Goal: Task Accomplishment & Management: Manage account settings

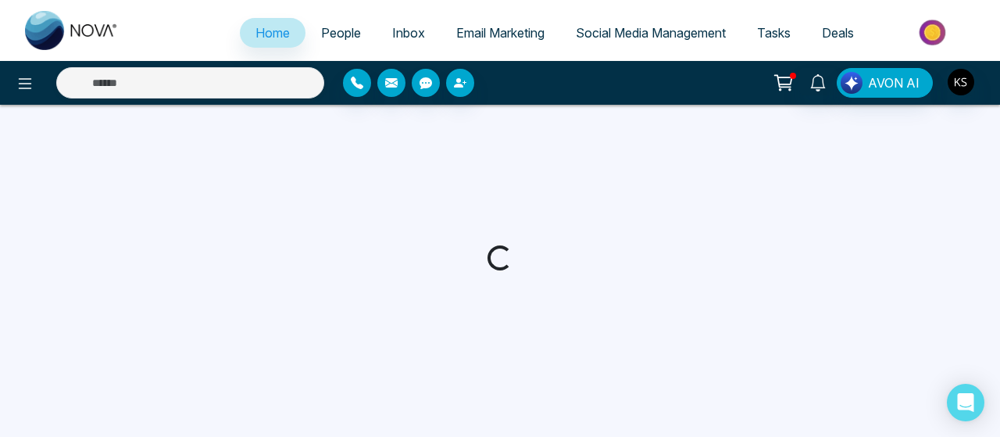
select select "*"
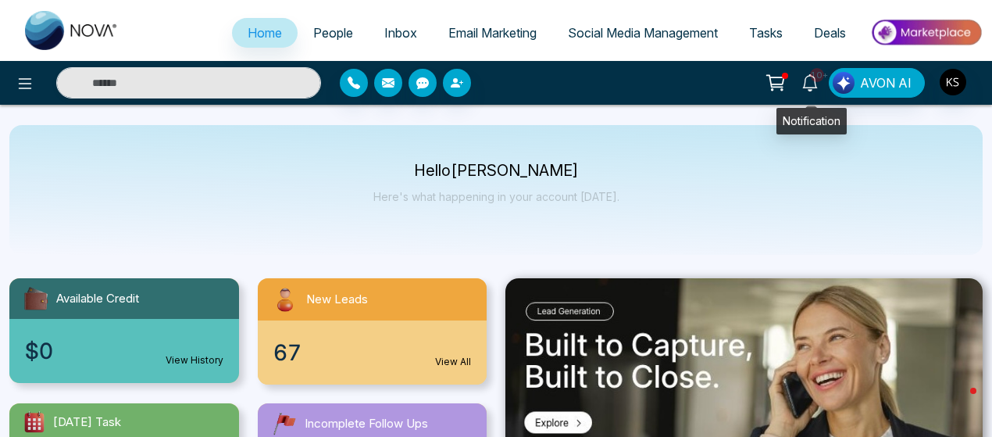
click at [812, 80] on icon at bounding box center [809, 82] width 17 height 17
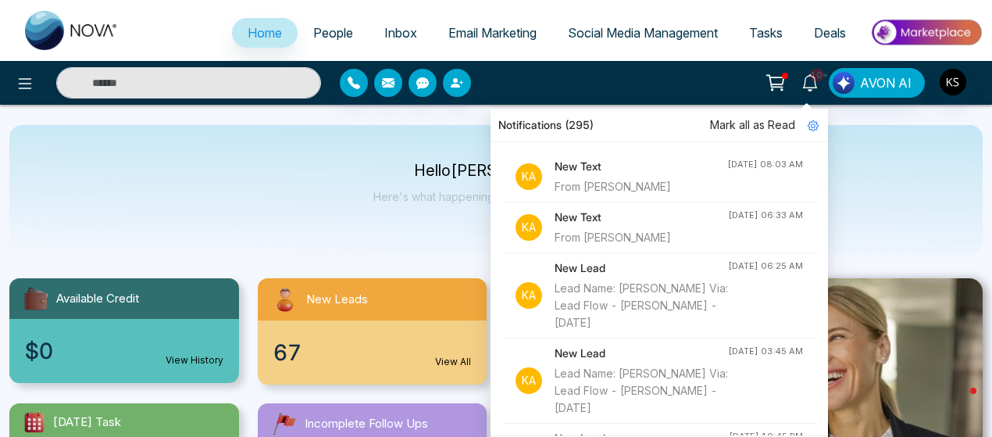
click at [625, 169] on h4 "New Text" at bounding box center [641, 166] width 173 height 17
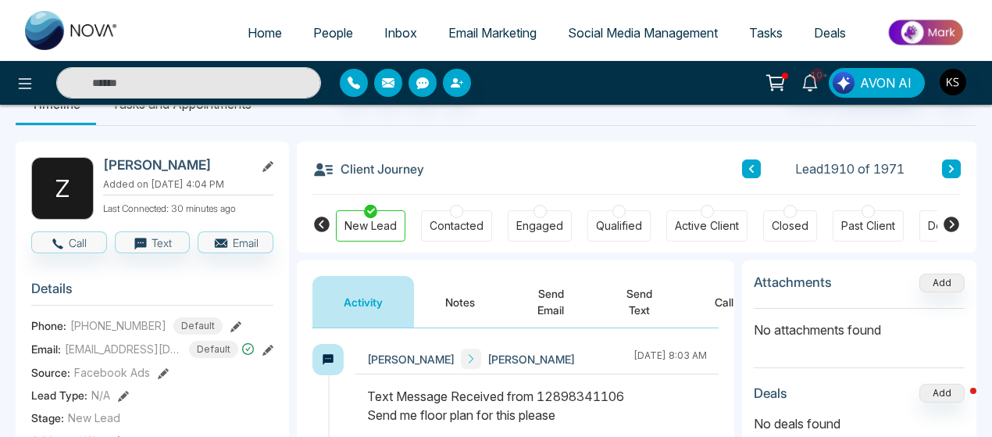
scroll to position [34, 0]
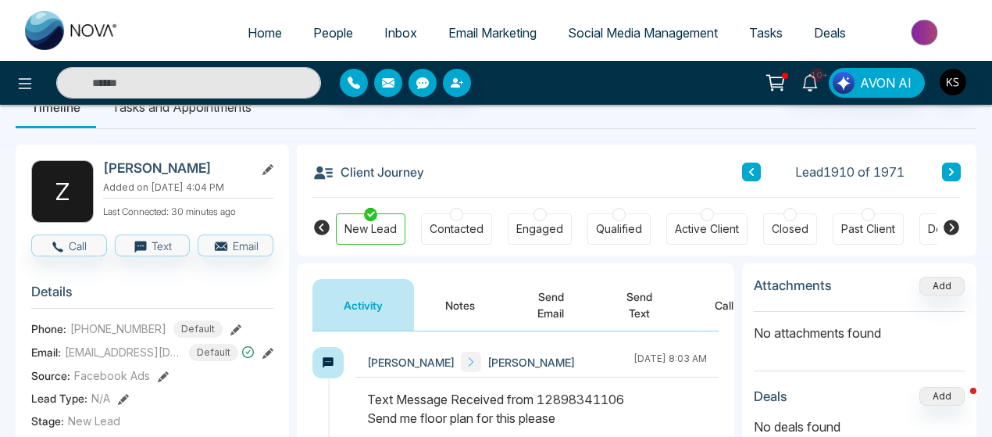
click at [619, 299] on button "Send Text" at bounding box center [639, 305] width 88 height 52
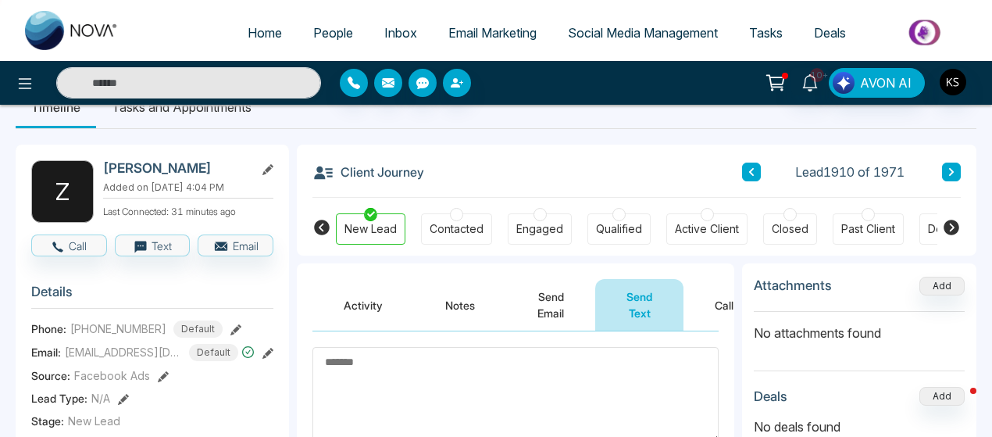
click at [371, 392] on textarea at bounding box center [515, 395] width 406 height 96
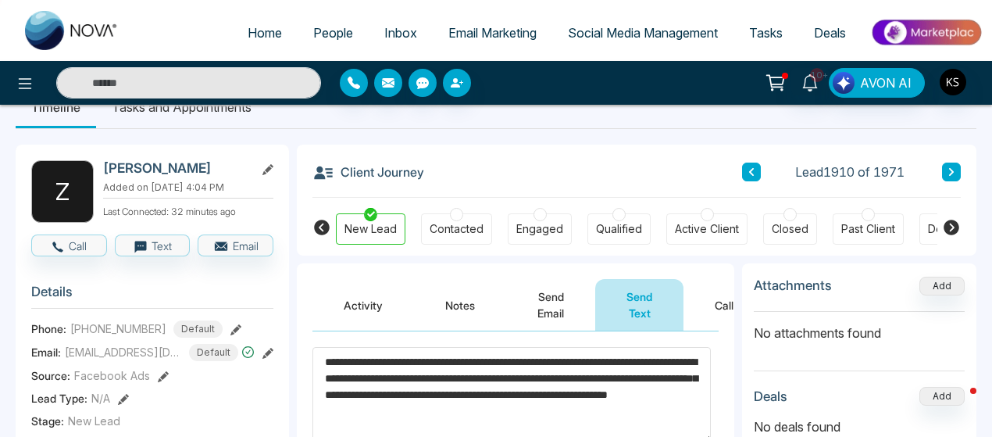
click at [387, 391] on textarea "**********" at bounding box center [511, 394] width 398 height 95
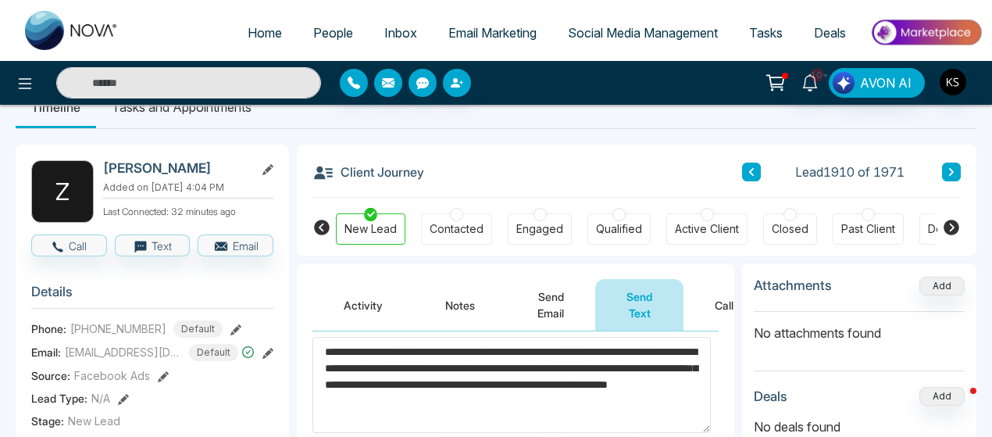
scroll to position [72, 0]
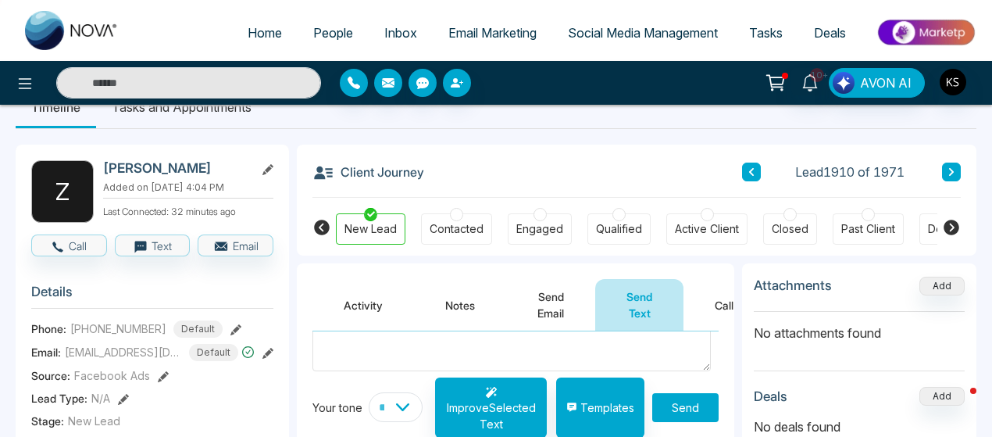
click at [626, 344] on textarea "**********" at bounding box center [511, 322] width 398 height 95
paste textarea "**********"
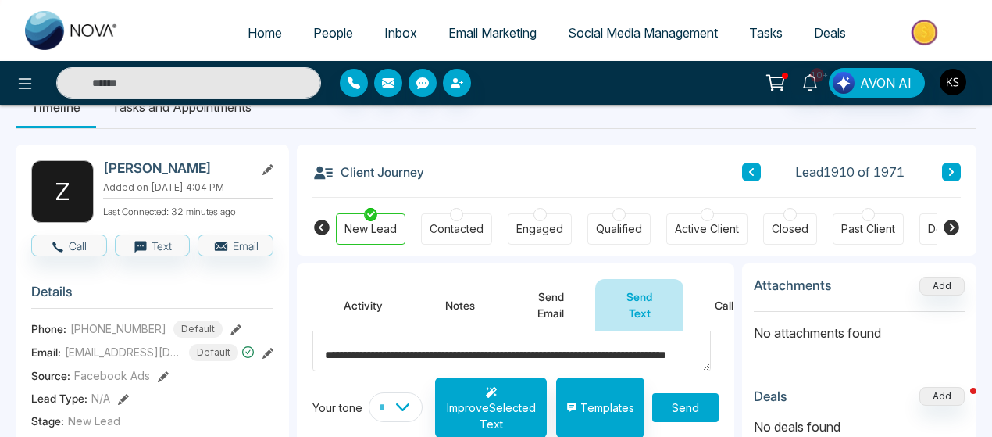
scroll to position [0, 0]
type textarea "**********"
click at [669, 404] on button "Send" at bounding box center [685, 407] width 66 height 29
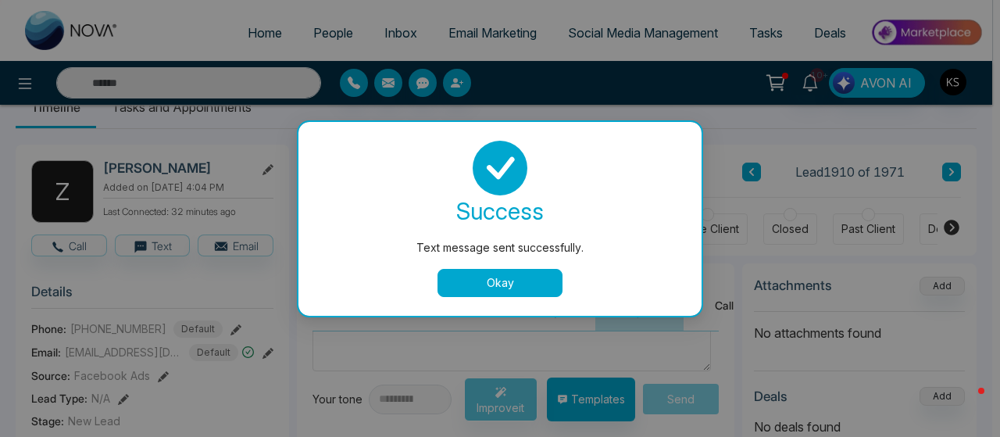
click at [500, 288] on button "Okay" at bounding box center [499, 283] width 125 height 28
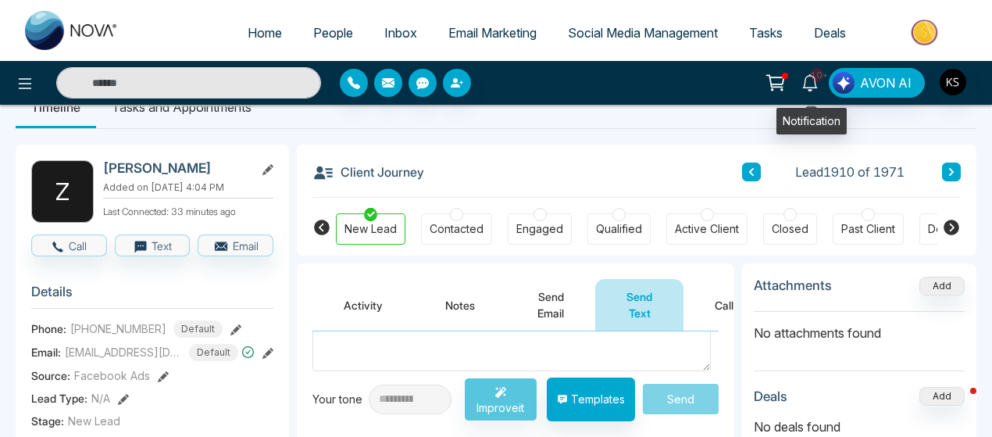
click at [815, 85] on icon at bounding box center [809, 82] width 17 height 17
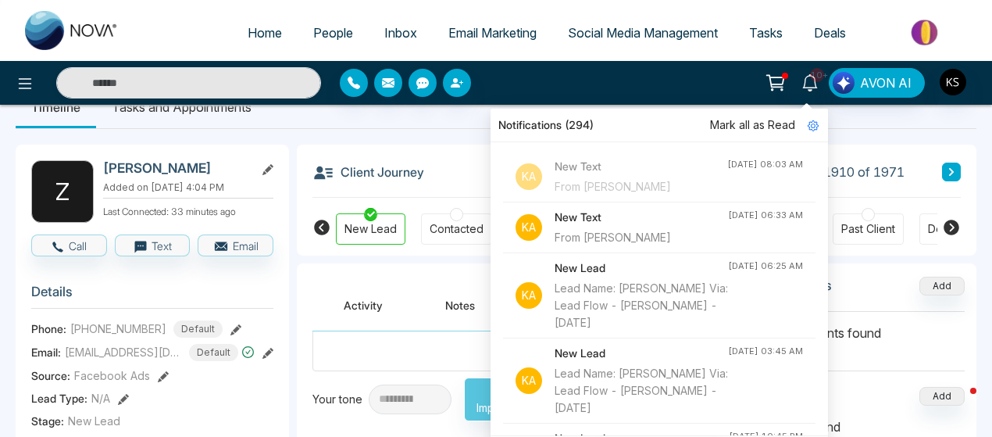
click at [633, 223] on h4 "New Text" at bounding box center [641, 217] width 173 height 17
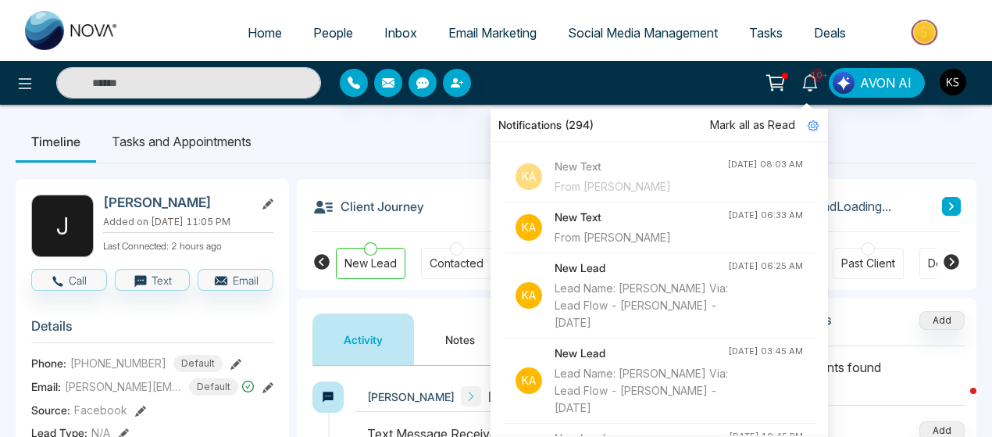
click at [448, 149] on ul "Timeline Tasks and Appointments" at bounding box center [496, 141] width 961 height 42
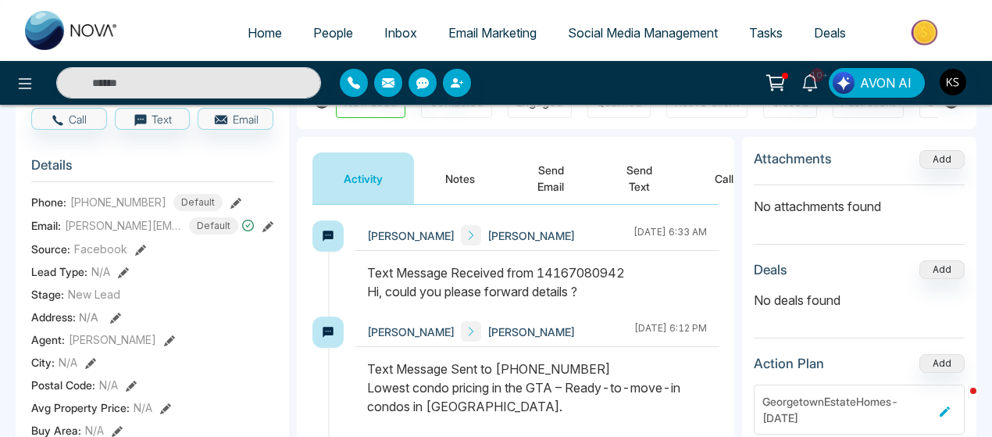
click at [644, 176] on button "Send Text" at bounding box center [639, 178] width 88 height 52
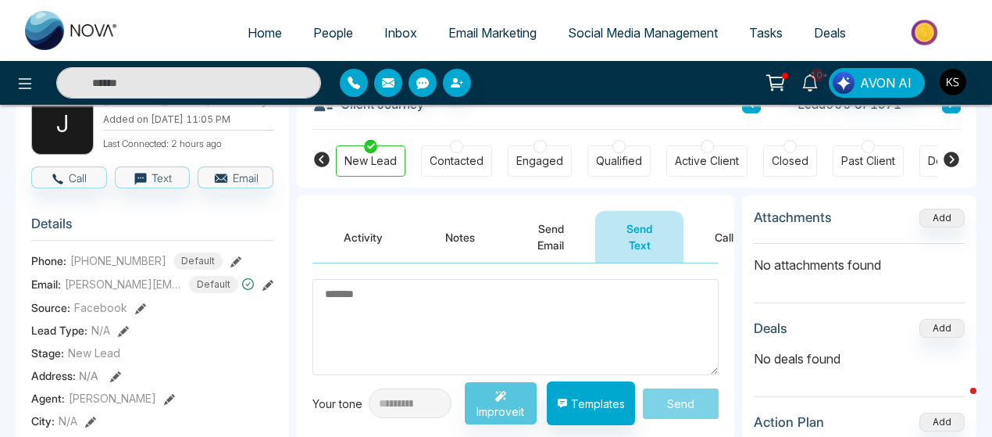
scroll to position [102, 0]
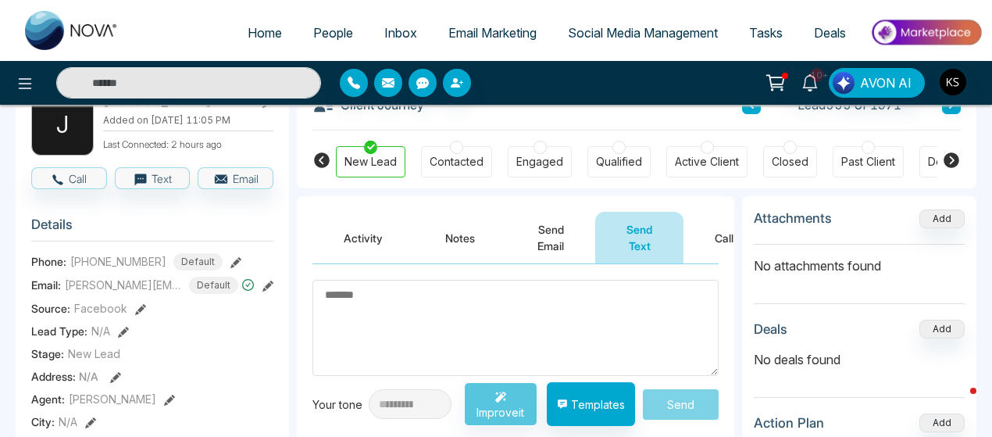
click at [222, 93] on input "text" at bounding box center [188, 82] width 265 height 31
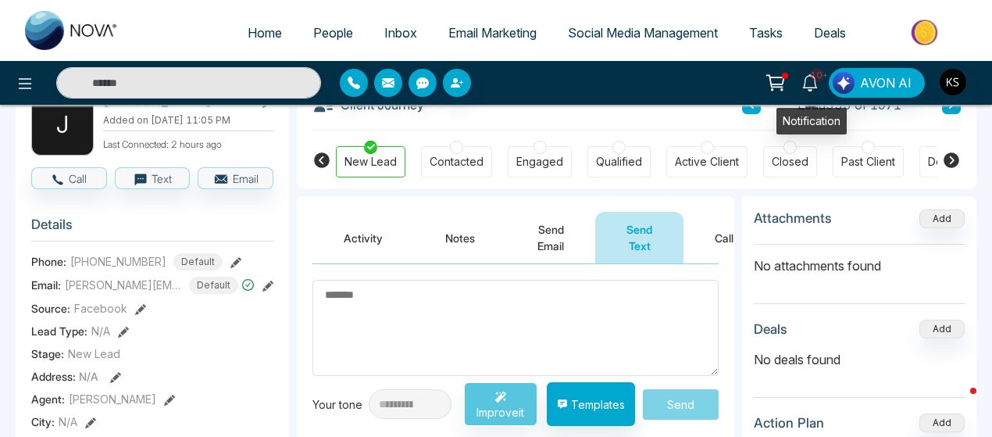
click at [809, 83] on icon at bounding box center [809, 82] width 17 height 17
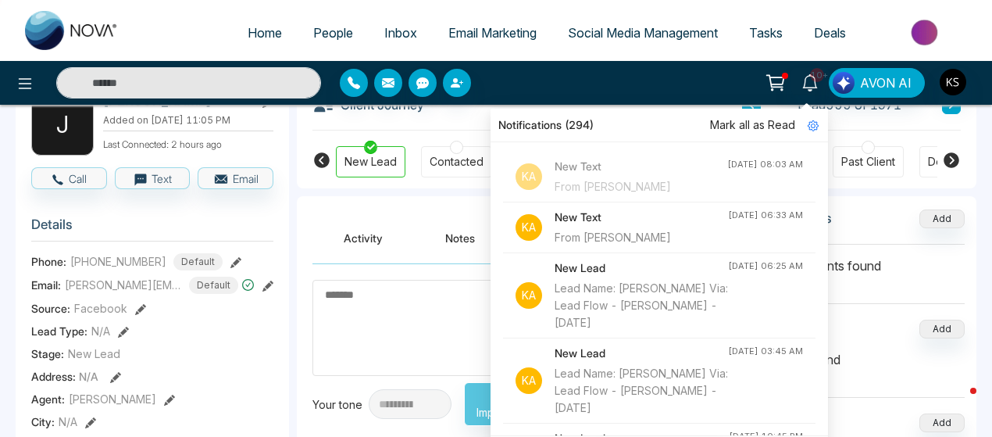
click at [664, 166] on h4 "New Text" at bounding box center [641, 166] width 173 height 17
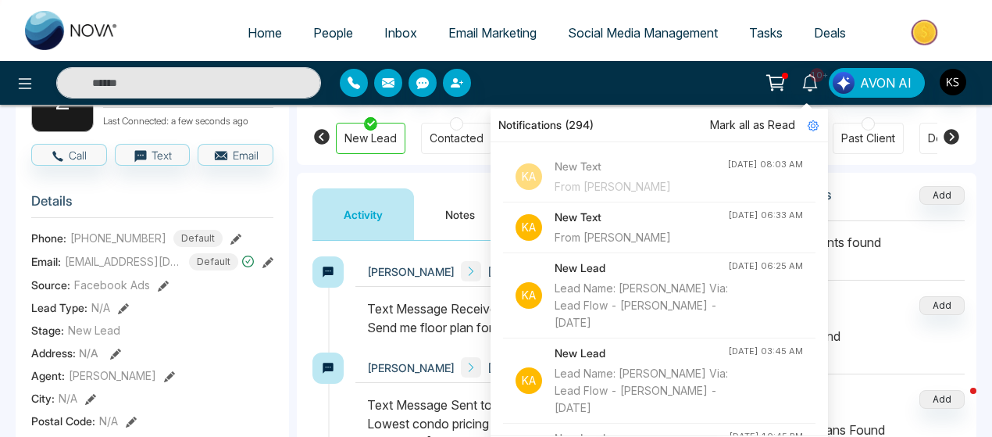
scroll to position [121, 0]
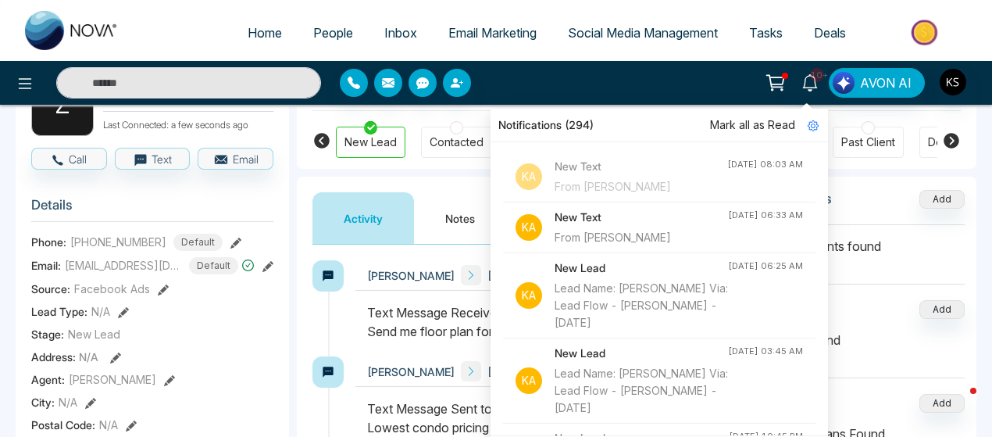
click at [398, 230] on button "Activity" at bounding box center [363, 218] width 102 height 52
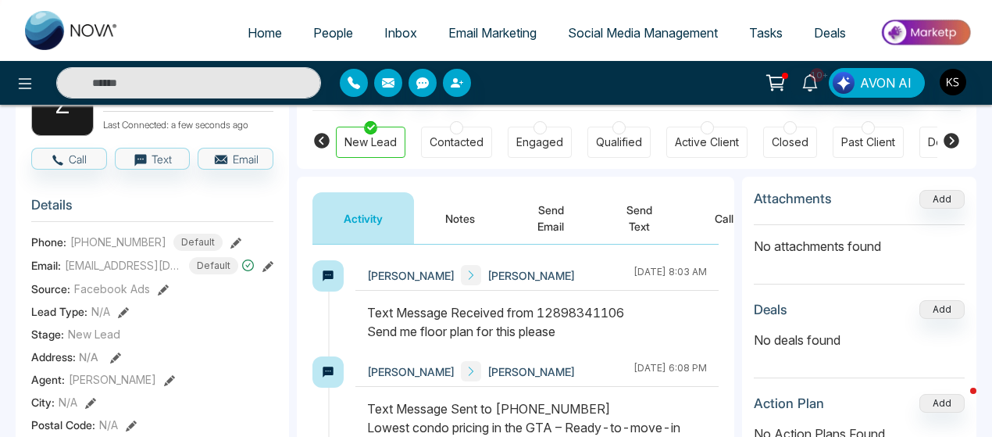
click at [648, 227] on button "Send Text" at bounding box center [639, 218] width 88 height 52
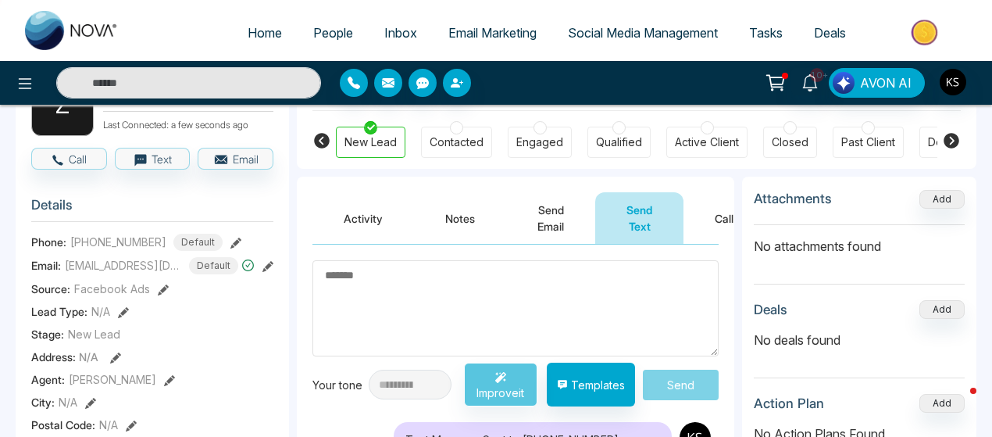
click at [362, 223] on button "Activity" at bounding box center [363, 218] width 102 height 52
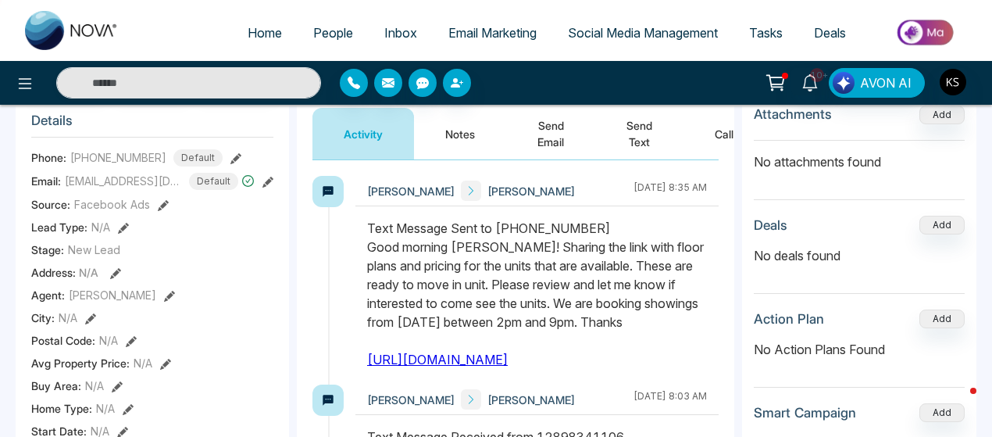
scroll to position [205, 0]
click at [366, 244] on div at bounding box center [536, 302] width 363 height 166
drag, startPoint x: 369, startPoint y: 246, endPoint x: 478, endPoint y: 378, distance: 171.4
click at [478, 369] on div "Text Message Sent to +12898341106 Good morning Zain! Sharing the link with floo…" at bounding box center [537, 294] width 340 height 150
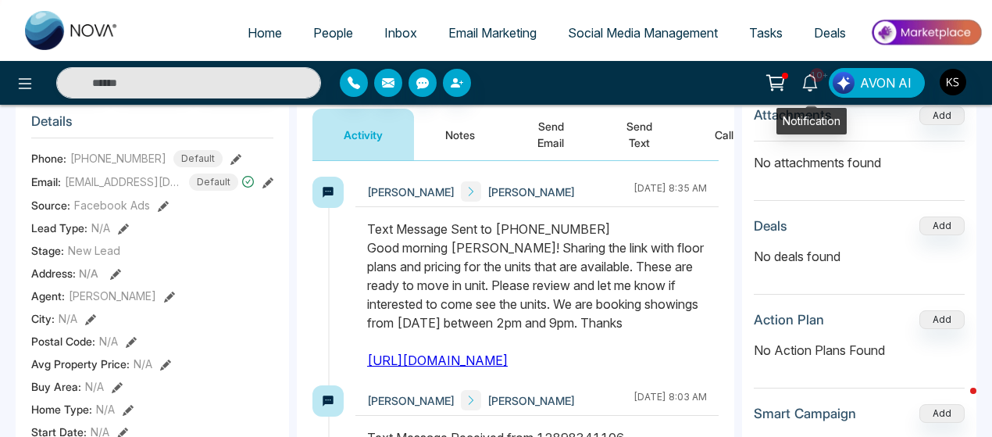
click at [819, 87] on icon at bounding box center [809, 82] width 17 height 17
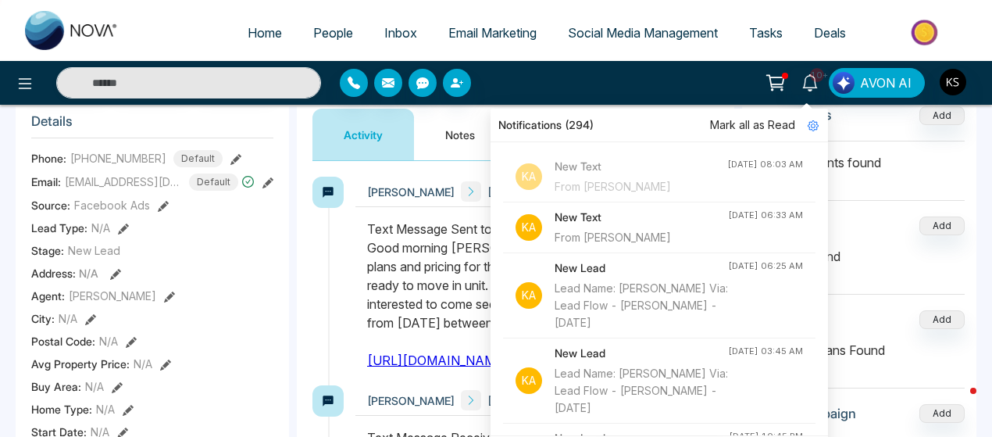
click at [631, 223] on h4 "New Text" at bounding box center [641, 217] width 173 height 17
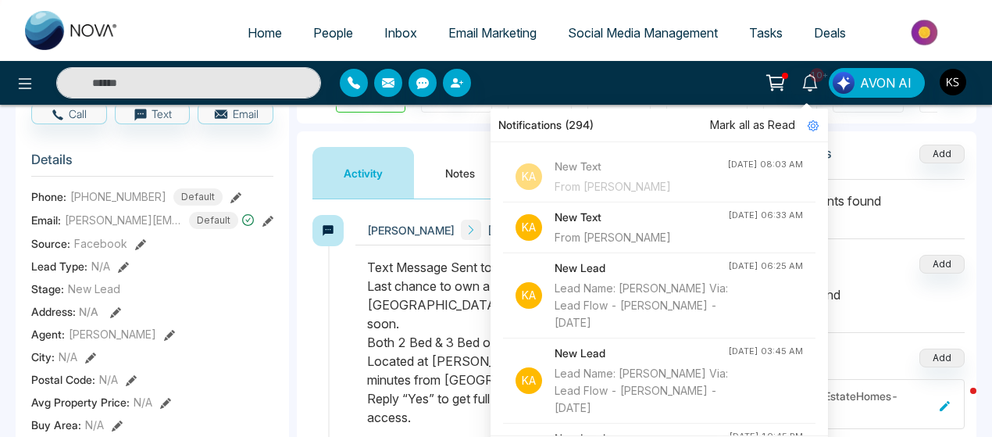
scroll to position [167, 0]
click at [425, 328] on div "Text Message Sent to +12898341106 Last chance to own a stacked townhome in Bram…" at bounding box center [537, 341] width 340 height 169
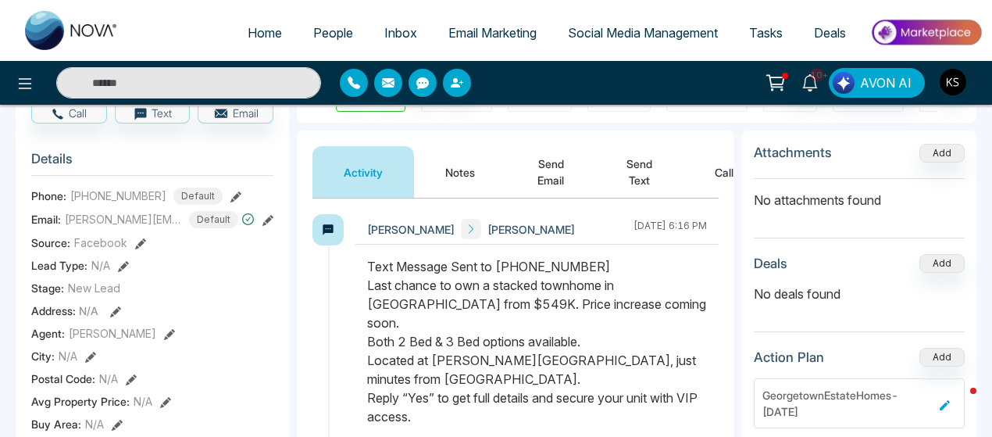
click at [635, 177] on button "Send Text" at bounding box center [639, 172] width 88 height 52
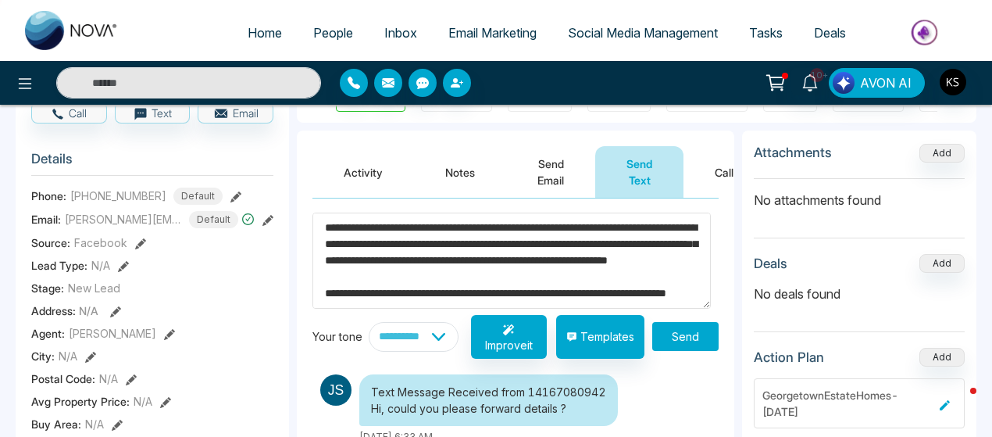
click at [408, 227] on textarea "**********" at bounding box center [511, 259] width 398 height 95
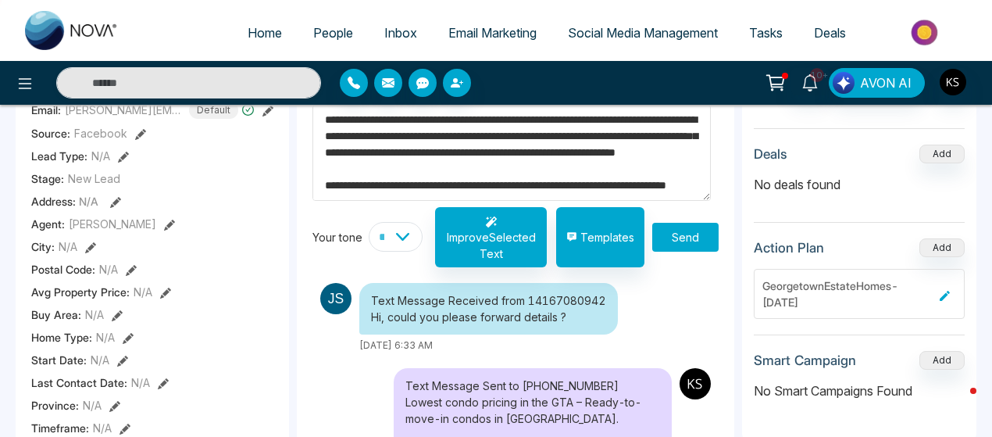
scroll to position [33, 0]
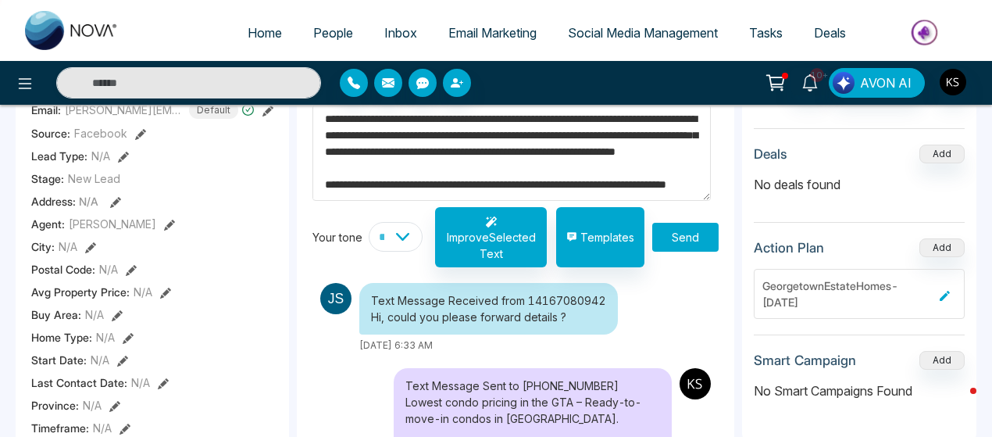
click at [674, 165] on textarea "**********" at bounding box center [511, 152] width 398 height 95
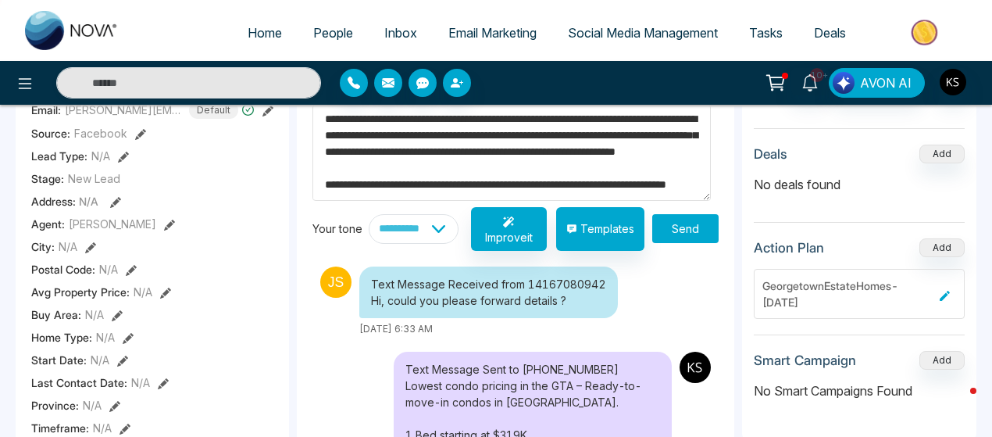
type textarea "**********"
click at [673, 227] on button "Send" at bounding box center [685, 228] width 66 height 29
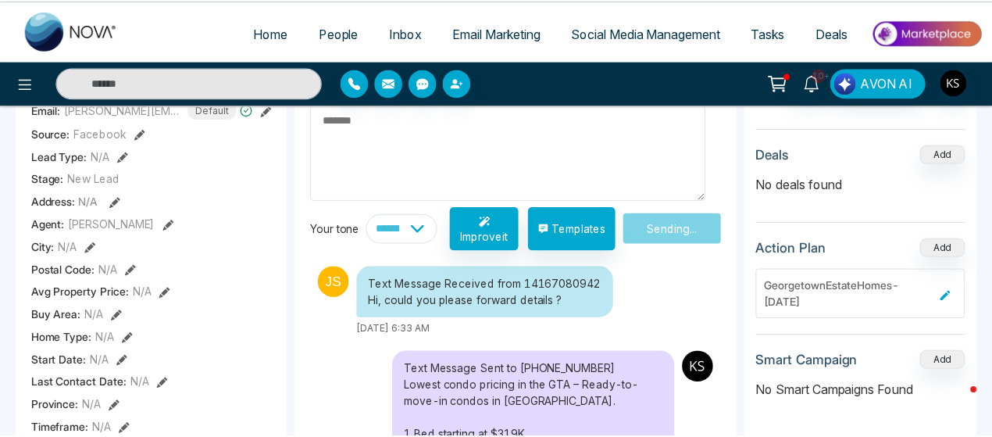
scroll to position [0, 0]
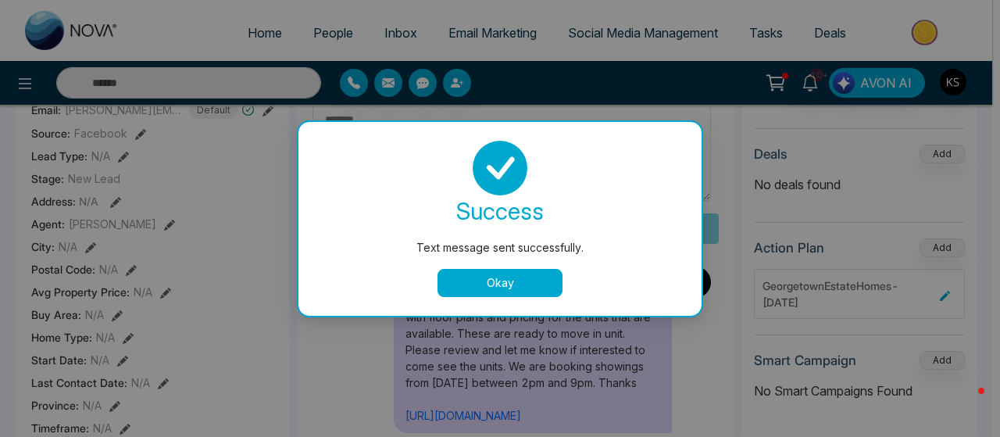
click at [508, 287] on button "Okay" at bounding box center [499, 283] width 125 height 28
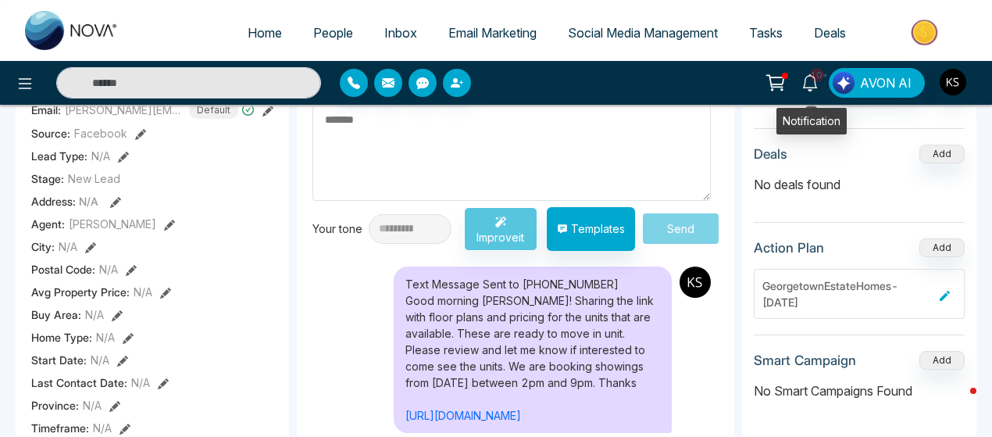
click at [808, 82] on icon at bounding box center [809, 82] width 17 height 17
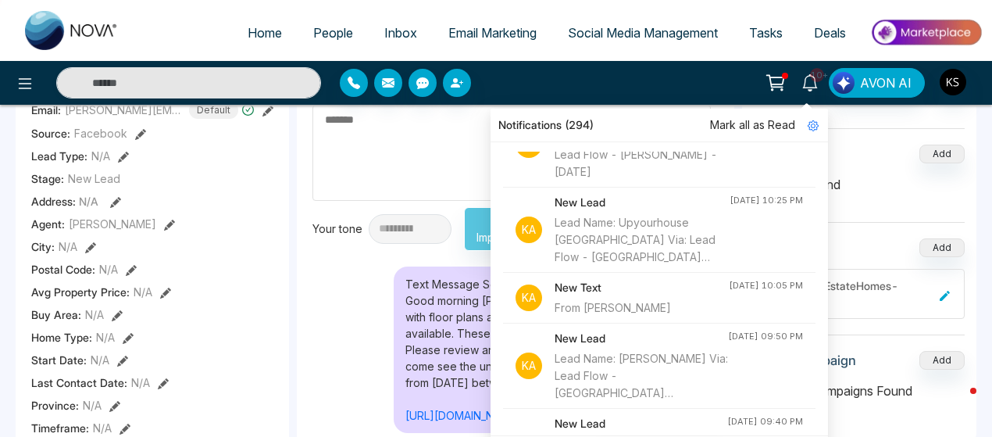
scroll to position [323, 0]
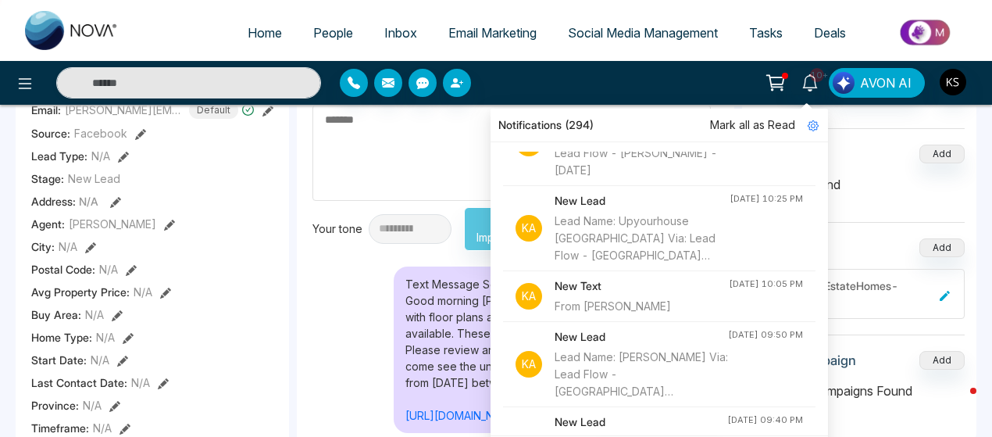
click at [631, 298] on div "From Lou Tucci" at bounding box center [642, 306] width 174 height 17
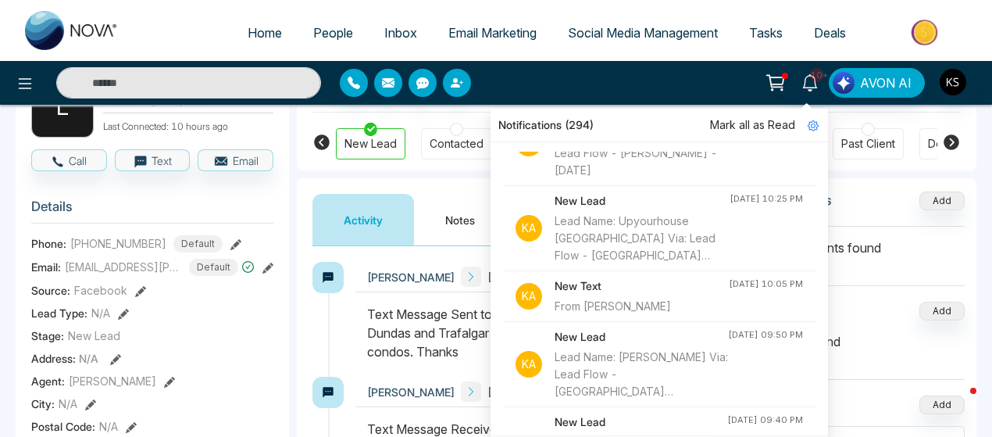
scroll to position [64, 0]
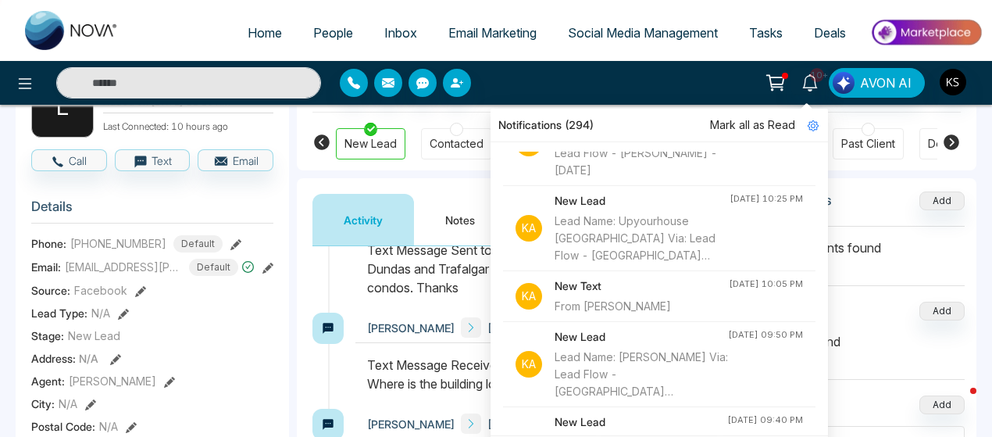
click at [418, 293] on div "Text Message Sent to +14163460403 Dundas and Trafalgar Rd is the closest inters…" at bounding box center [537, 269] width 340 height 56
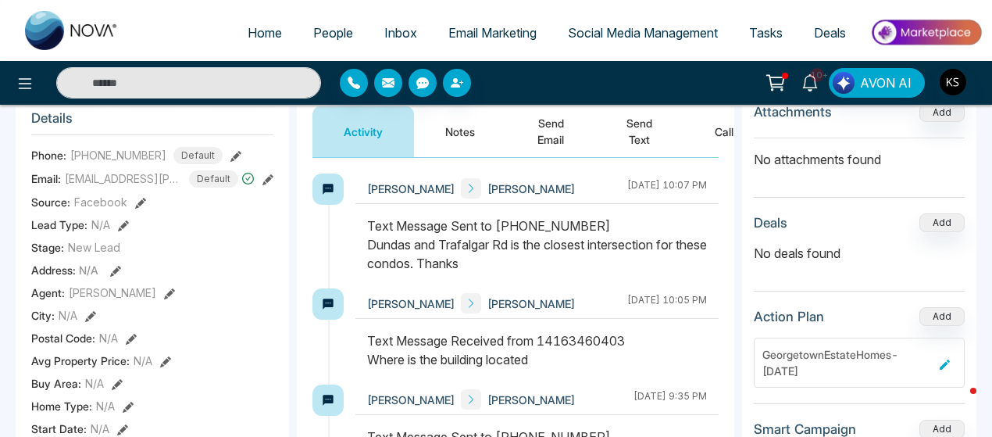
scroll to position [223, 0]
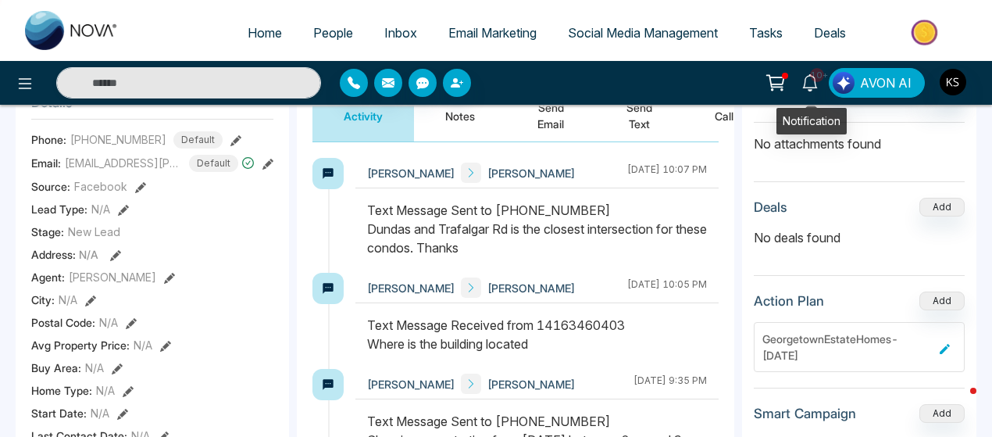
click at [814, 91] on link "10+" at bounding box center [809, 81] width 37 height 27
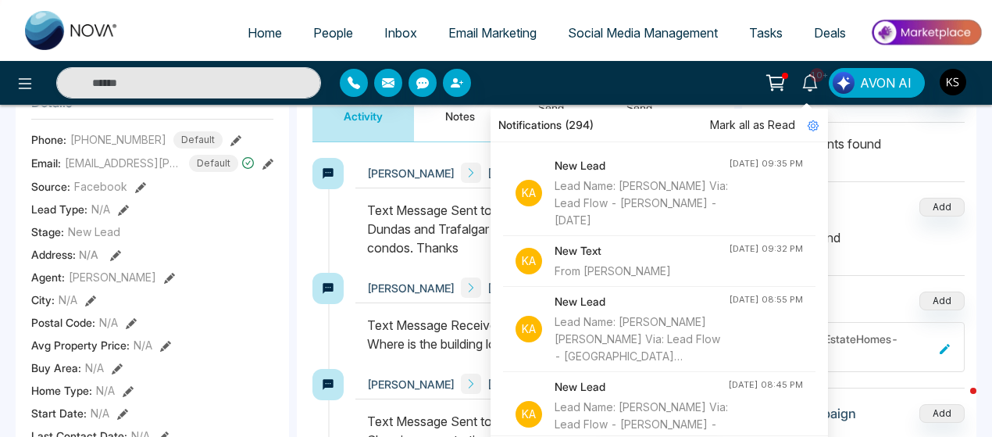
scroll to position [665, 0]
click at [316, 40] on link "People" at bounding box center [333, 33] width 71 height 30
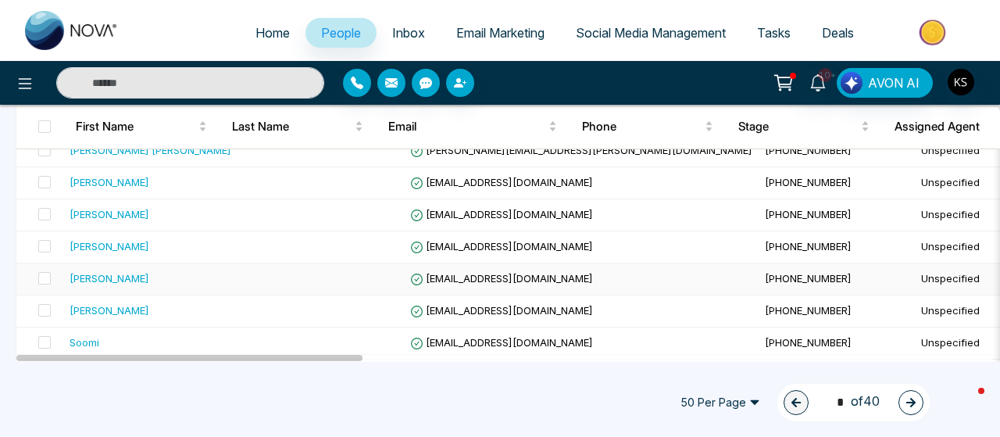
scroll to position [380, 0]
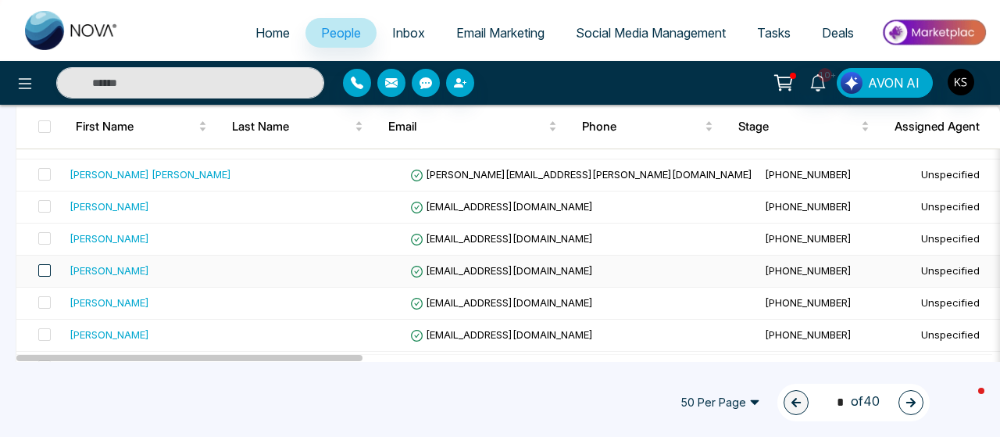
click at [41, 264] on span at bounding box center [44, 270] width 12 height 12
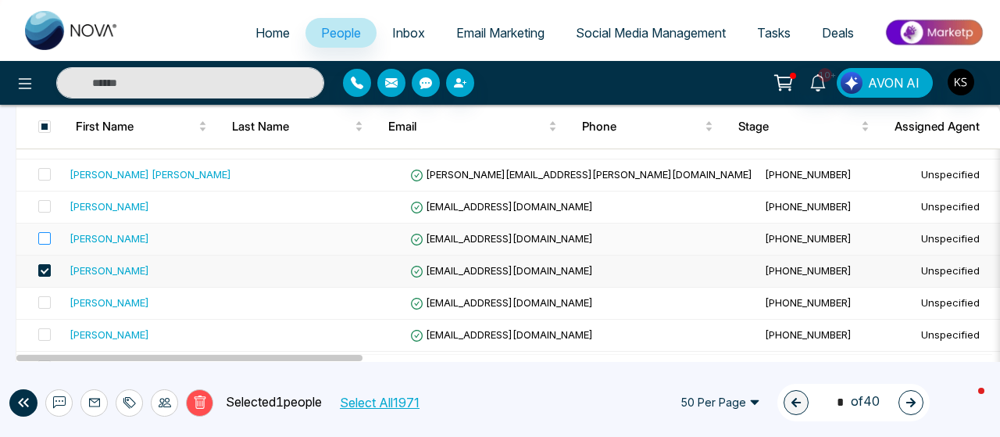
click at [45, 230] on label at bounding box center [40, 238] width 22 height 17
click at [45, 205] on span at bounding box center [44, 206] width 12 height 12
click at [48, 169] on span at bounding box center [44, 174] width 12 height 12
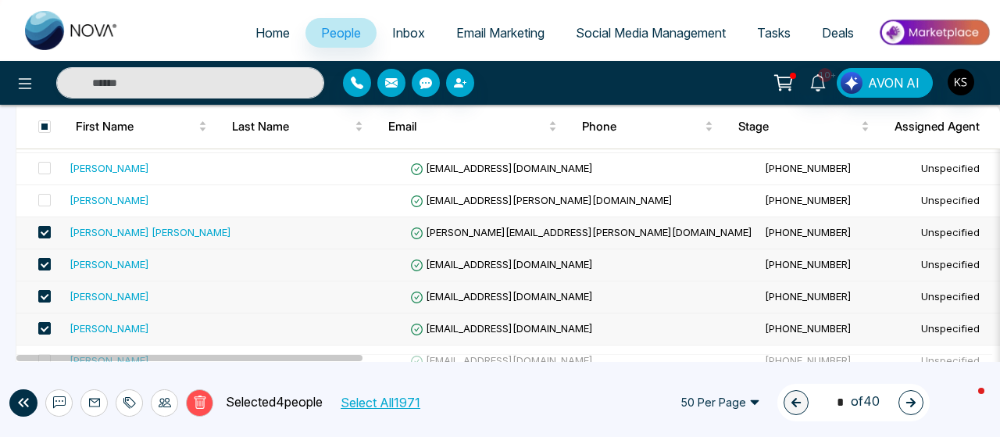
scroll to position [304, 0]
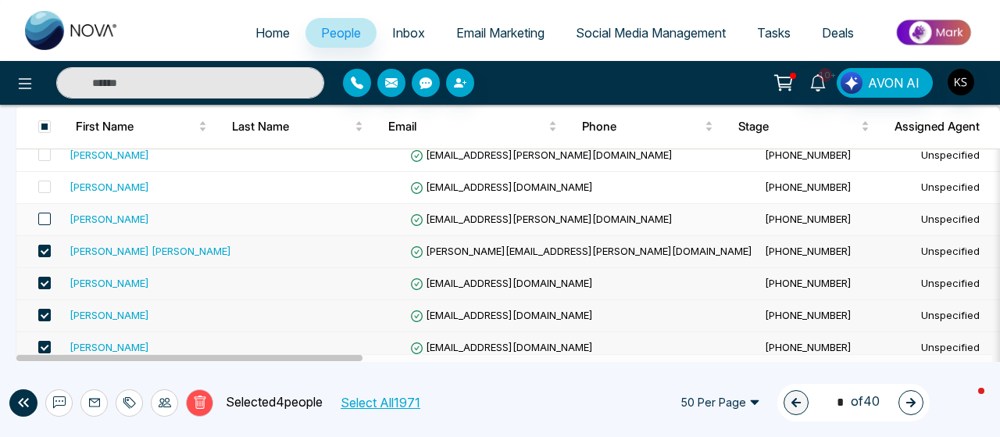
click at [48, 216] on span at bounding box center [44, 218] width 12 height 12
click at [47, 194] on td at bounding box center [39, 188] width 47 height 32
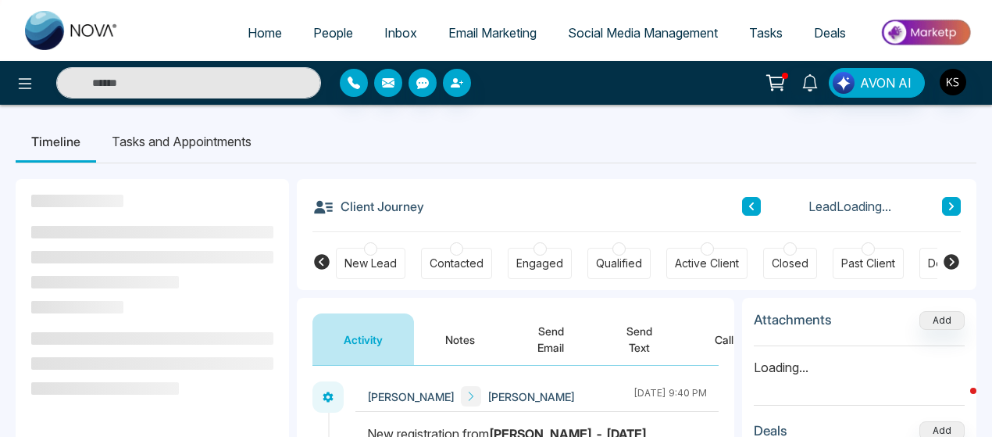
click at [316, 26] on span "People" at bounding box center [333, 33] width 40 height 16
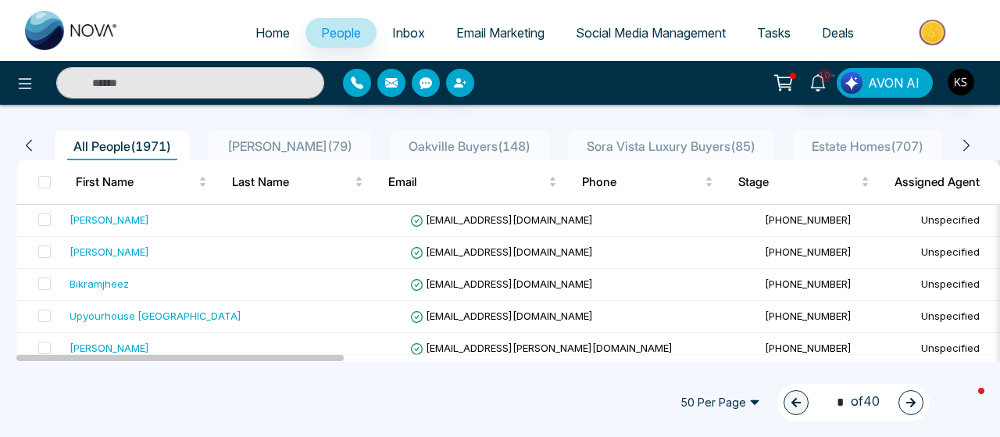
scroll to position [12, 0]
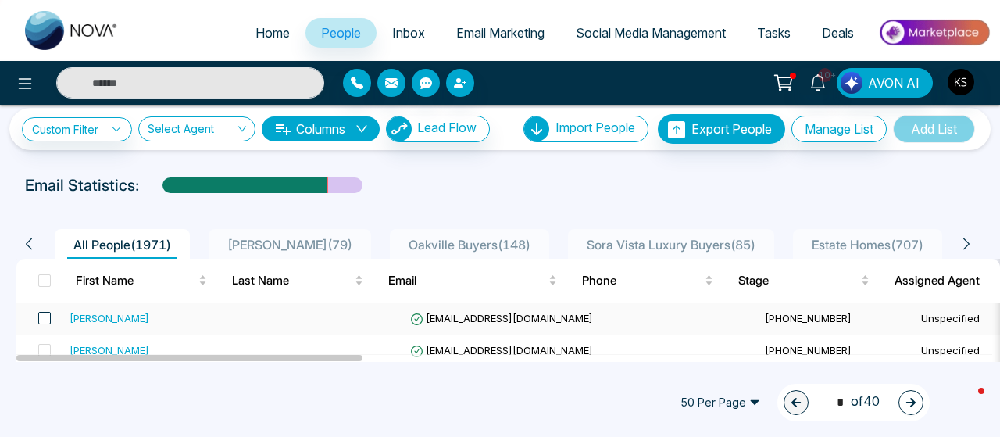
click at [41, 316] on span at bounding box center [44, 318] width 12 height 12
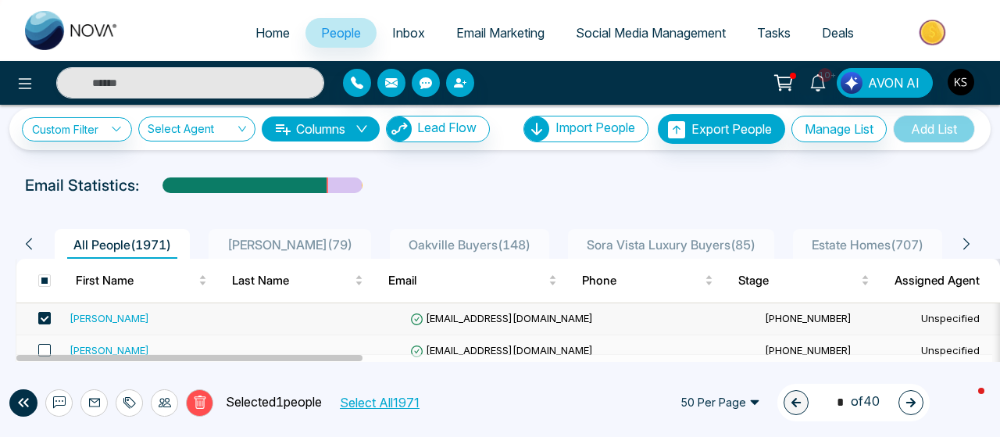
click at [45, 348] on span at bounding box center [44, 350] width 12 height 12
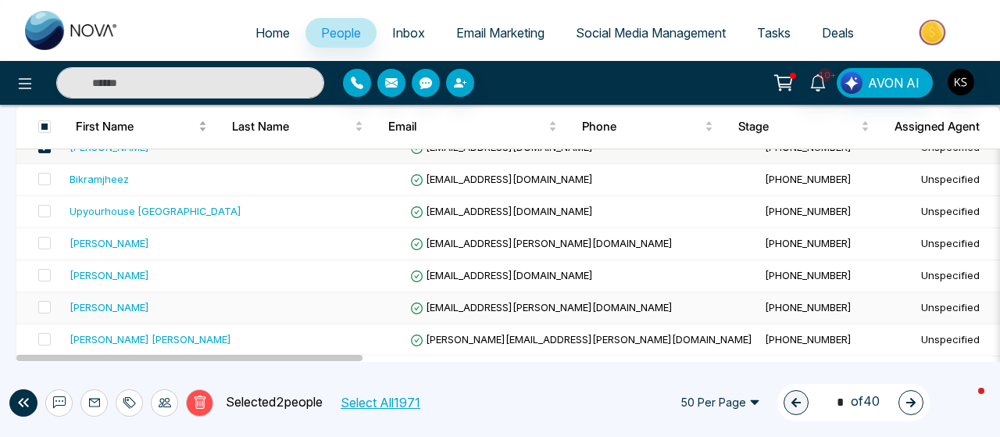
scroll to position [220, 0]
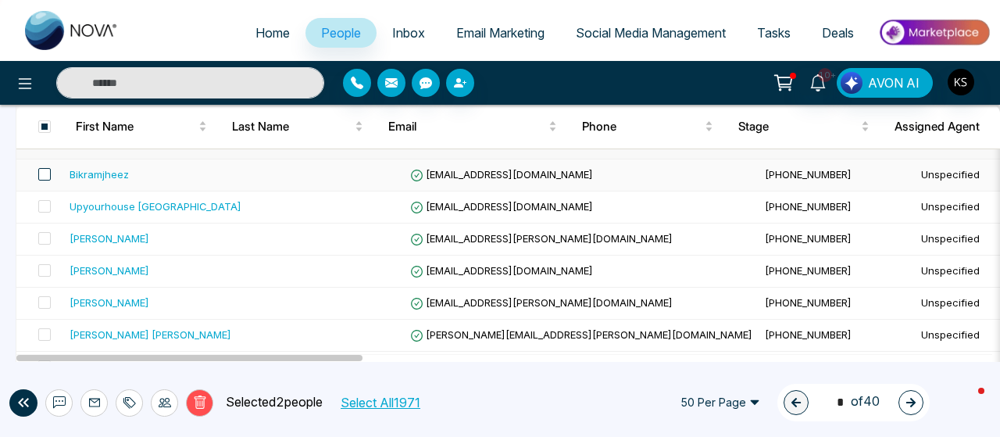
click at [48, 177] on span at bounding box center [44, 174] width 12 height 12
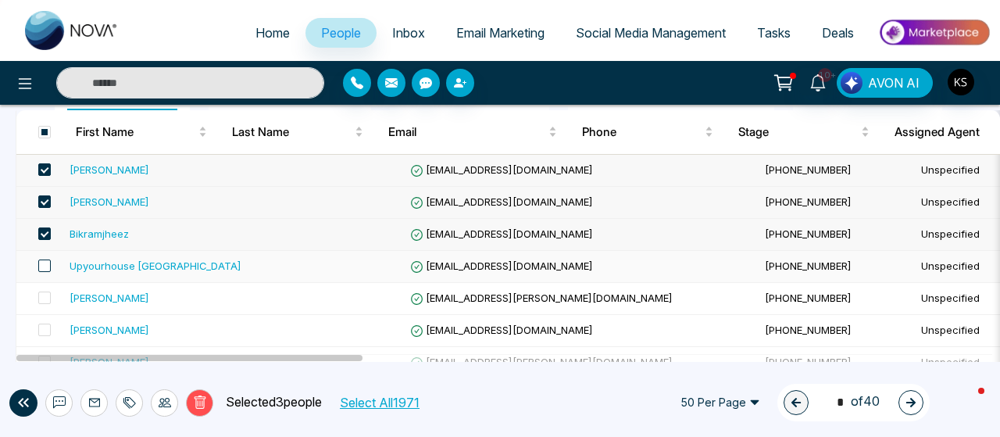
click at [47, 261] on span at bounding box center [44, 265] width 12 height 12
click at [45, 293] on span at bounding box center [44, 297] width 12 height 12
click at [45, 330] on span at bounding box center [44, 329] width 12 height 12
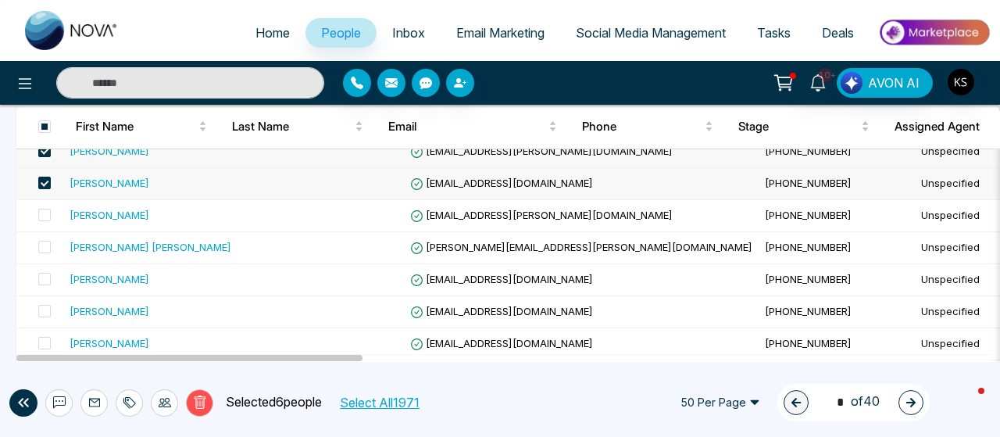
scroll to position [309, 0]
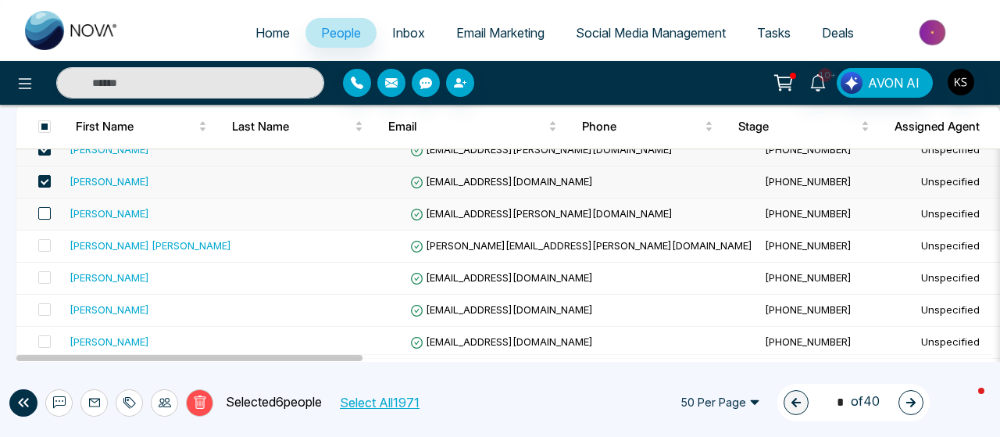
click at [44, 208] on span at bounding box center [44, 213] width 12 height 12
click at [44, 244] on span at bounding box center [44, 245] width 12 height 12
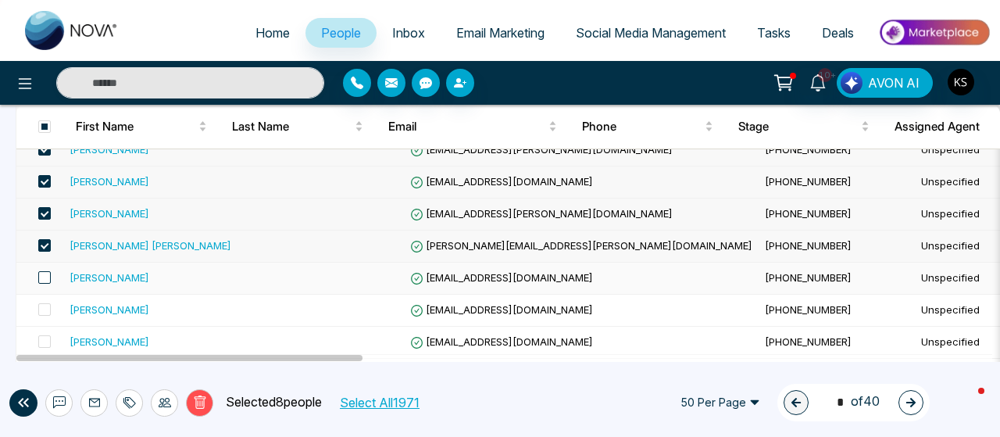
click at [45, 274] on span at bounding box center [44, 277] width 12 height 12
click at [48, 312] on span at bounding box center [44, 309] width 12 height 12
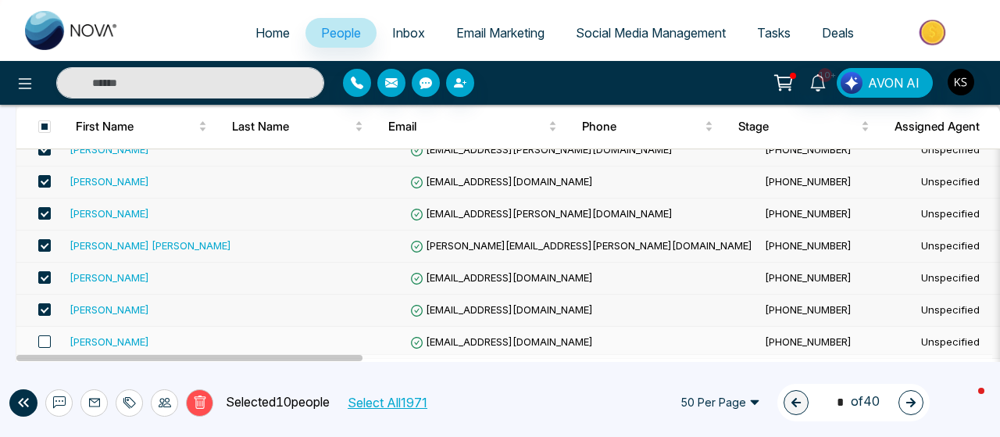
click at [46, 339] on span at bounding box center [44, 341] width 12 height 12
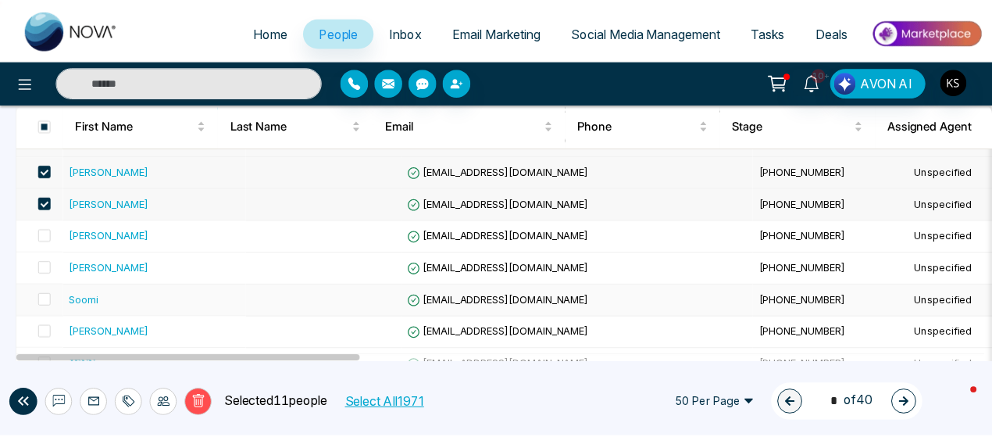
scroll to position [0, 0]
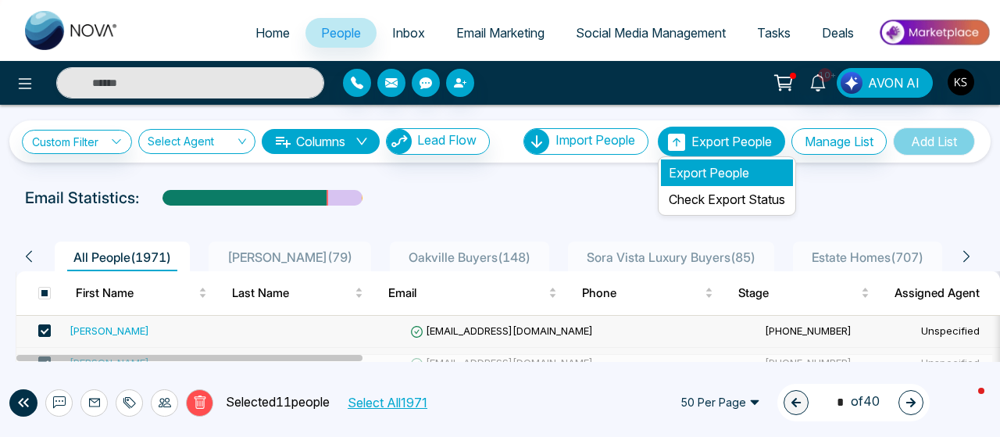
click at [693, 176] on li "Export People" at bounding box center [727, 172] width 132 height 27
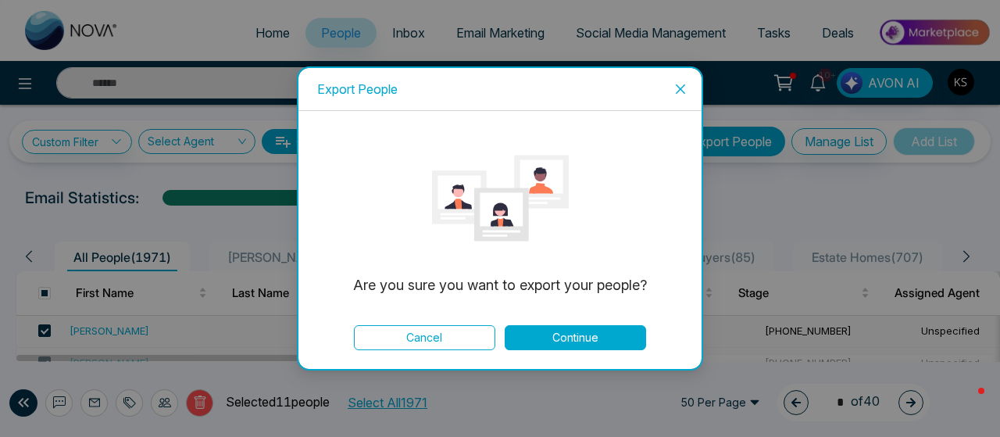
click at [594, 343] on button "Continue" at bounding box center [575, 337] width 141 height 25
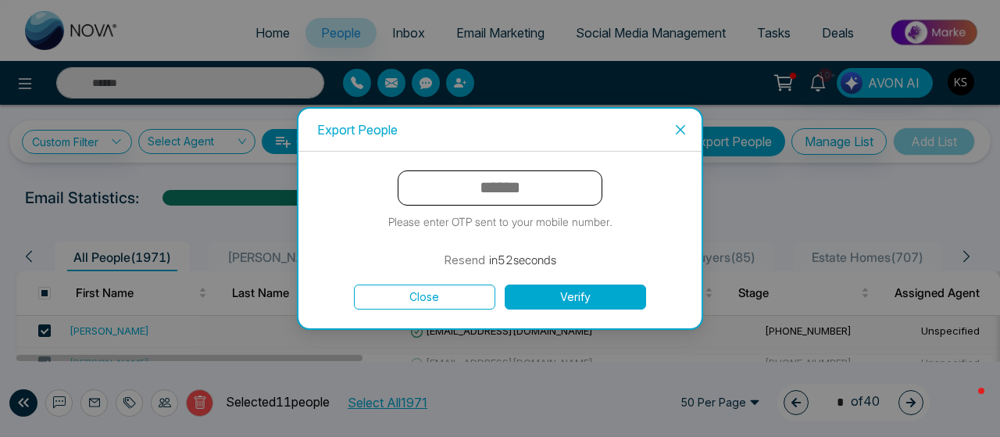
click at [517, 190] on input "text" at bounding box center [500, 187] width 205 height 35
type input "******"
click at [527, 305] on button "Verify" at bounding box center [575, 296] width 141 height 25
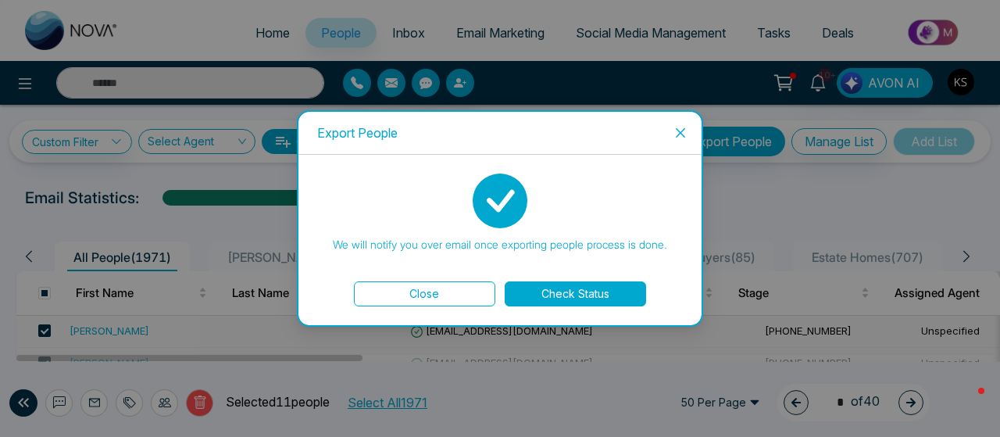
click at [561, 298] on button "Check Status" at bounding box center [575, 293] width 141 height 25
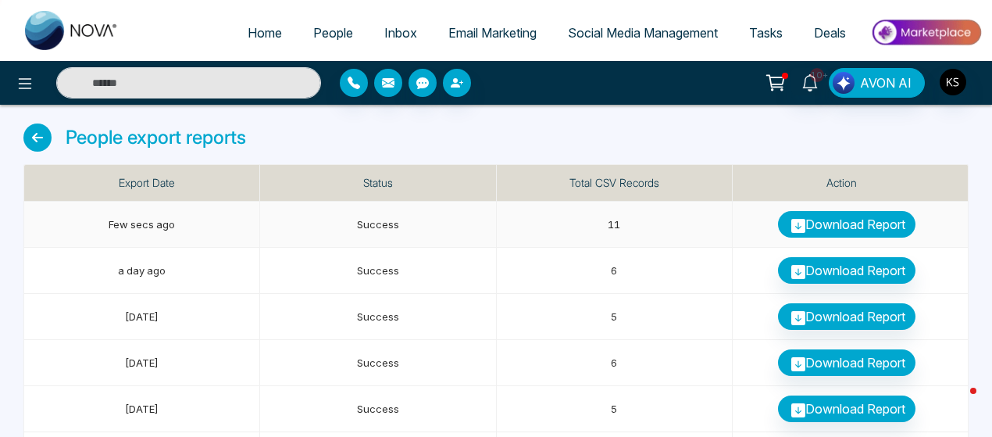
click at [836, 221] on link "Download Report" at bounding box center [846, 224] width 137 height 27
click at [313, 29] on span "People" at bounding box center [333, 33] width 40 height 16
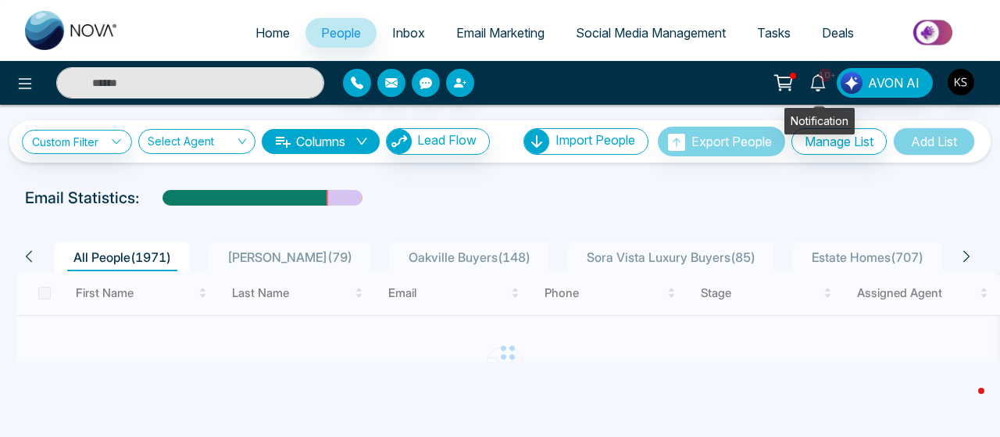
click at [819, 78] on icon at bounding box center [817, 82] width 17 height 17
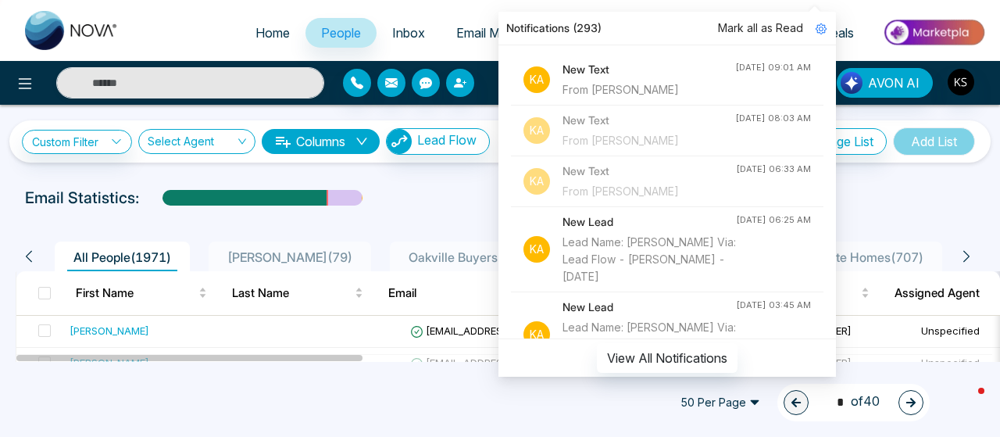
click at [634, 95] on div "From Marco piccinini" at bounding box center [648, 89] width 173 height 17
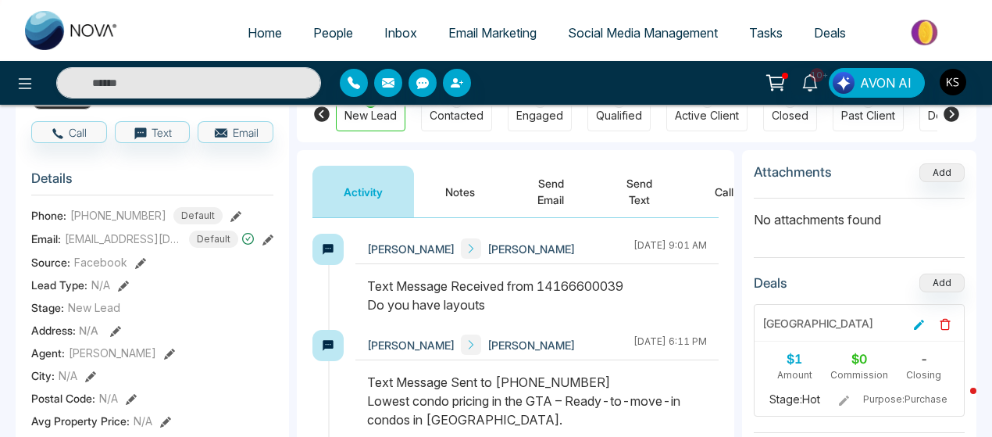
scroll to position [148, 0]
click at [641, 206] on button "Send Text" at bounding box center [639, 191] width 88 height 52
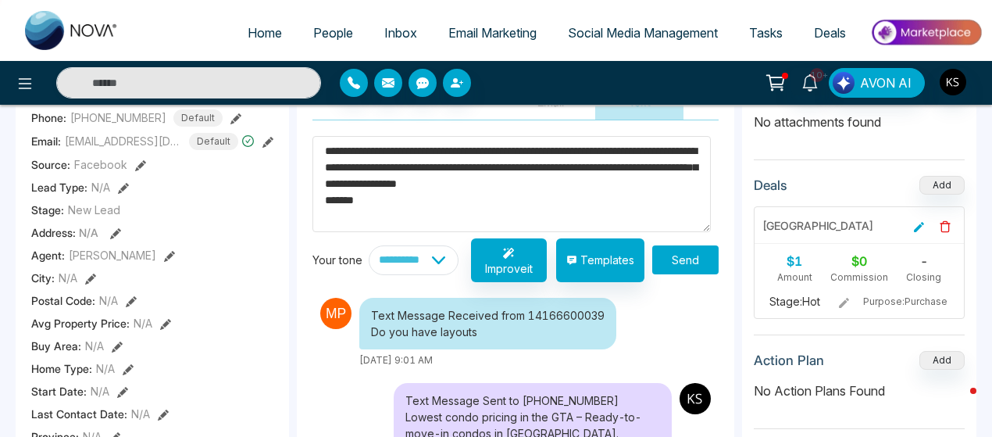
scroll to position [247, 0]
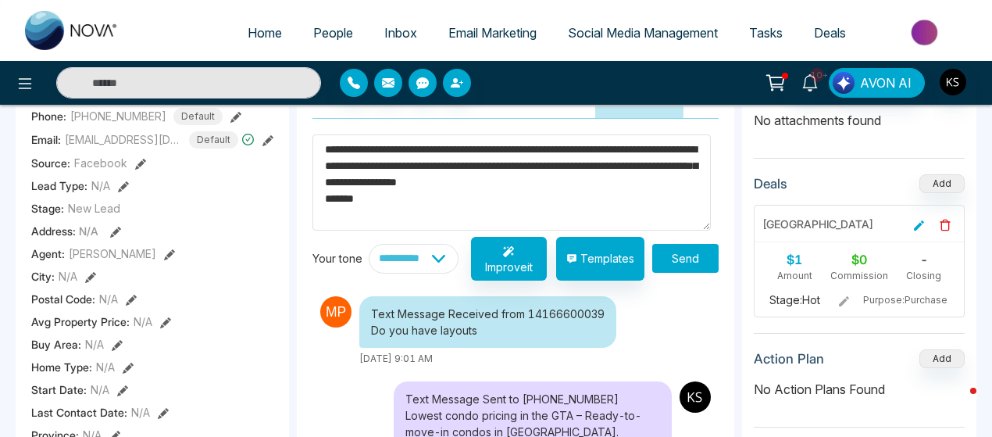
click at [601, 166] on textarea "**********" at bounding box center [511, 181] width 398 height 95
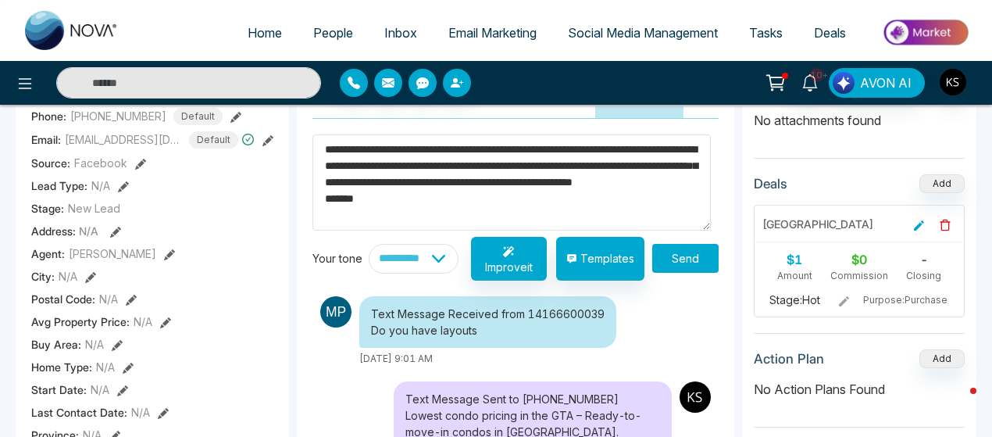
scroll to position [16, 0]
type textarea "**********"
click at [674, 251] on button "Send" at bounding box center [685, 258] width 66 height 29
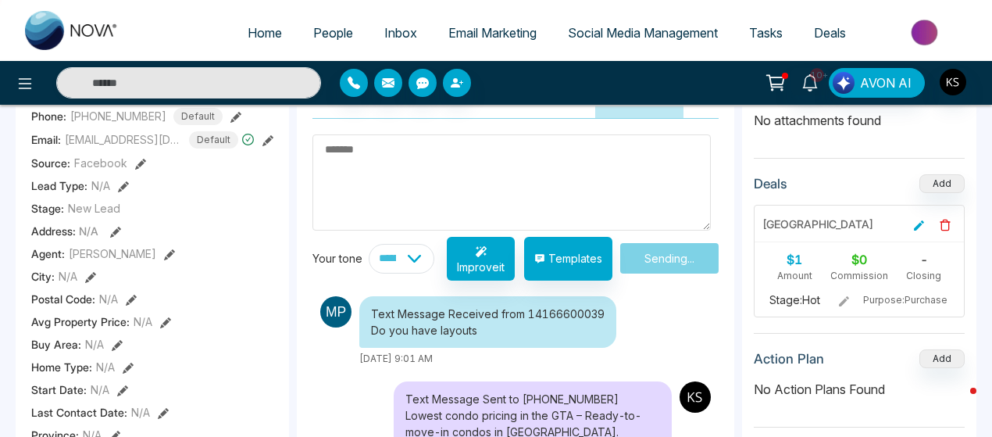
scroll to position [154, 0]
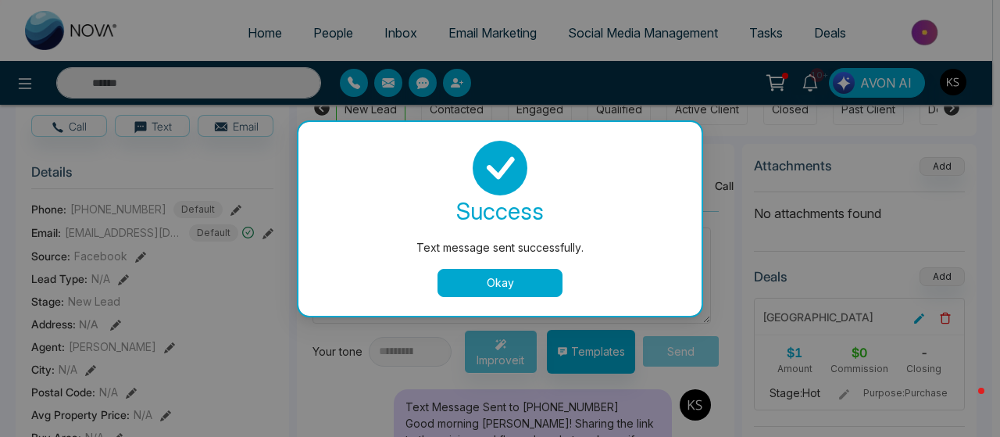
click at [493, 282] on button "Okay" at bounding box center [499, 283] width 125 height 28
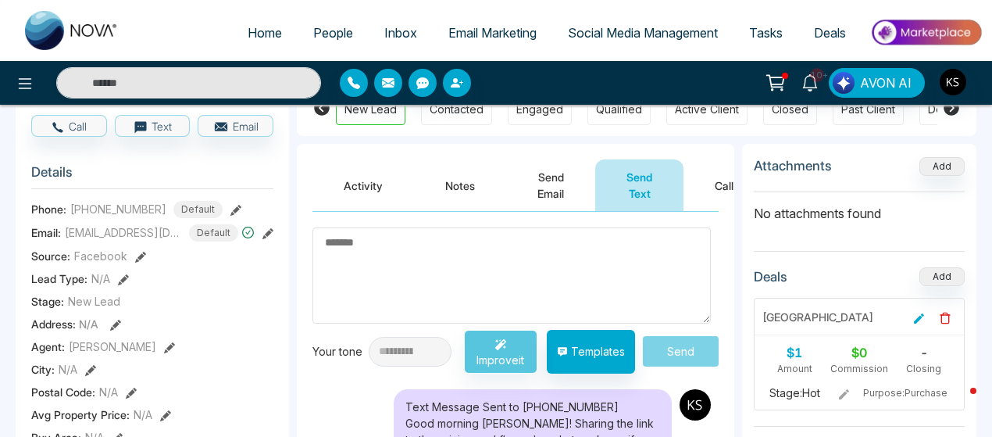
scroll to position [0, 0]
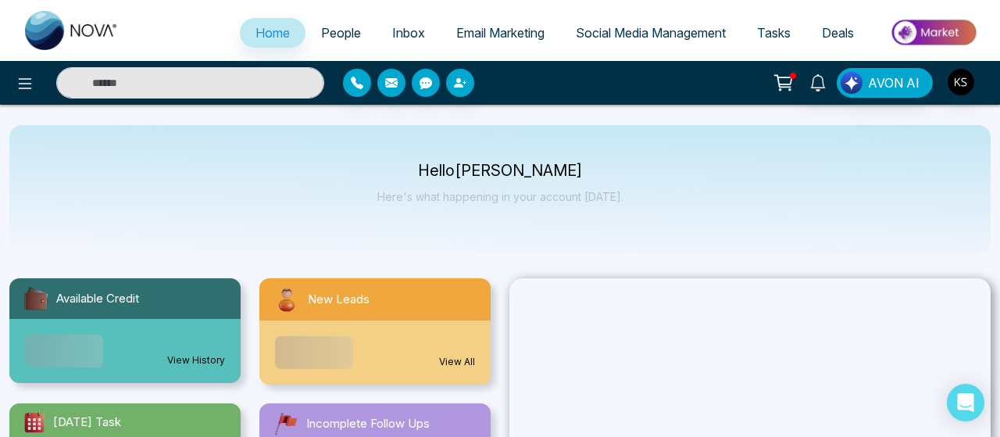
select select "*"
